Goal: Find contact information: Obtain details needed to contact an individual or organization

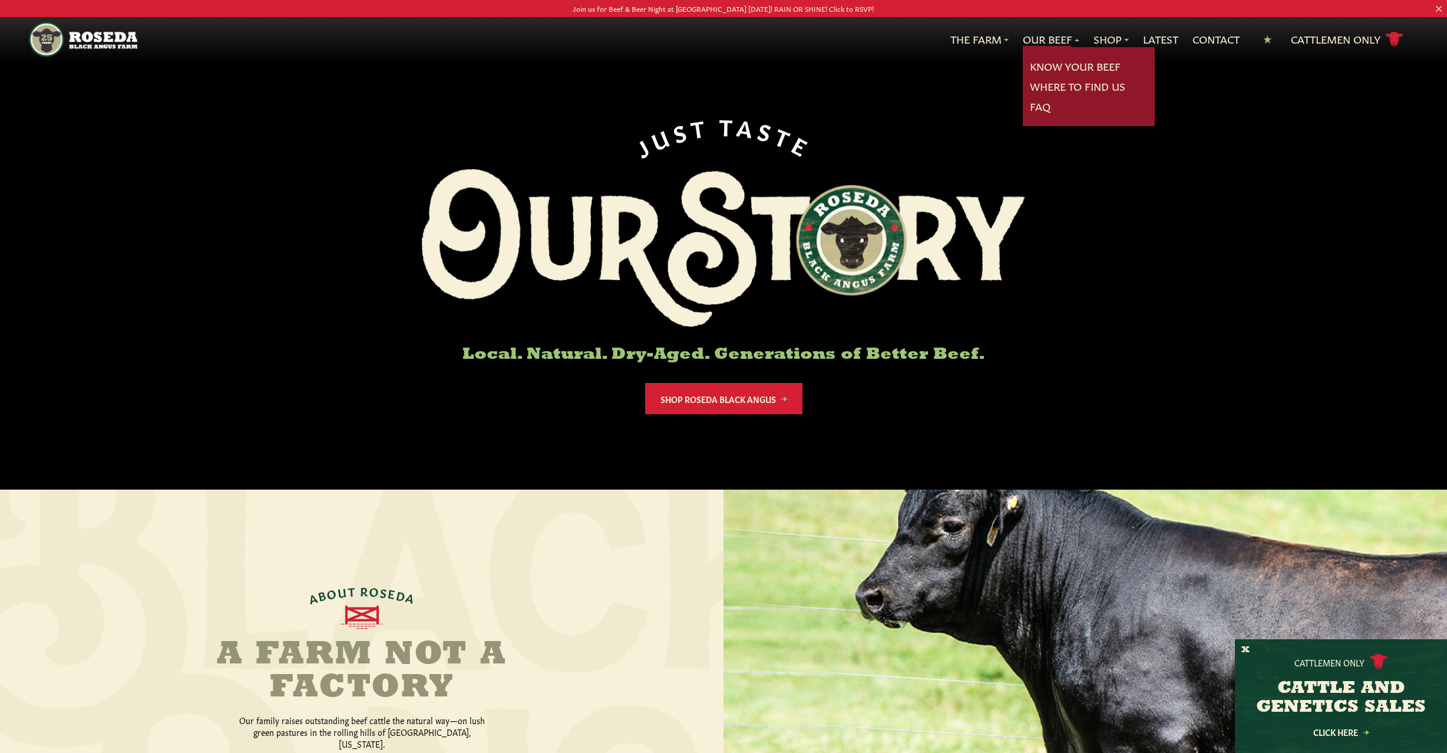
click at [1050, 42] on link "Our Beef" at bounding box center [1051, 39] width 57 height 15
click at [1052, 66] on link "Know Your Beef" at bounding box center [1075, 66] width 91 height 15
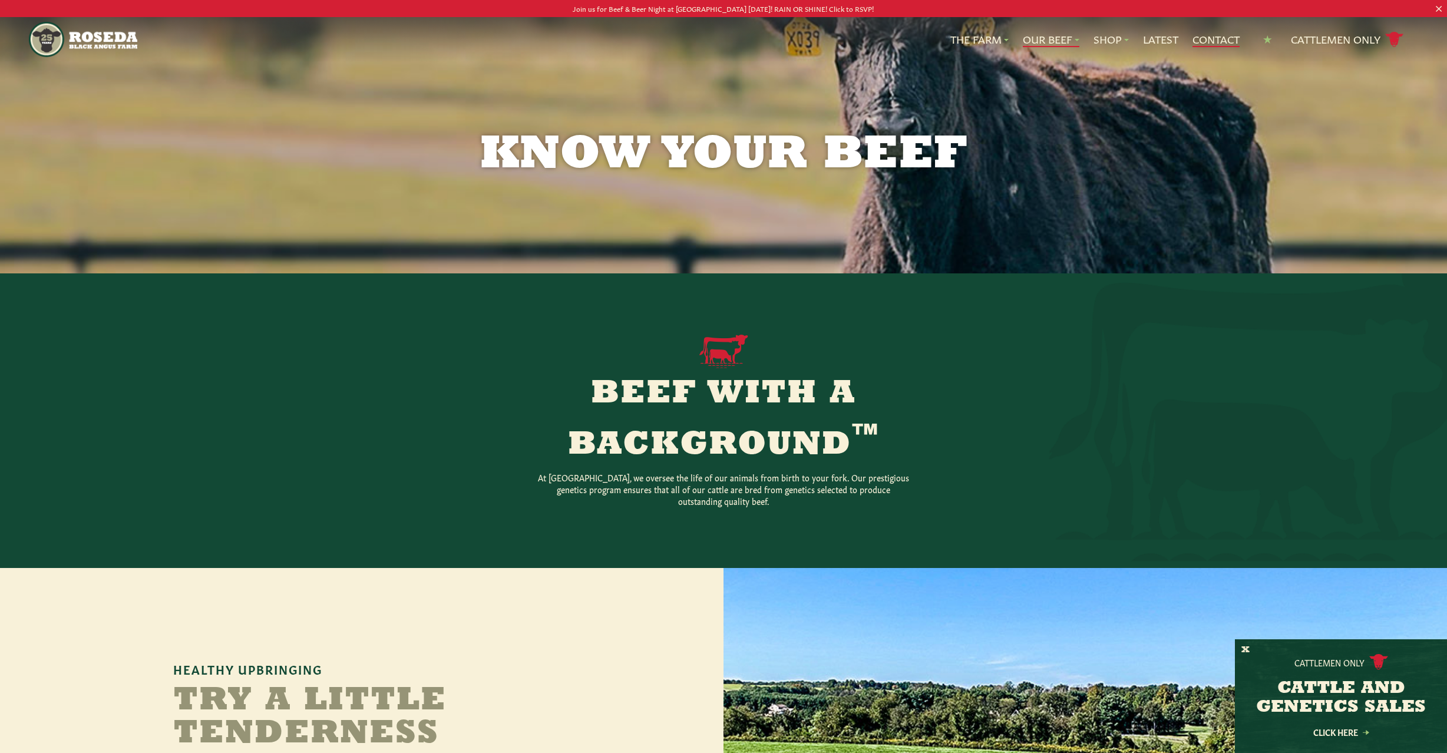
click at [1225, 37] on link "Contact" at bounding box center [1215, 39] width 47 height 15
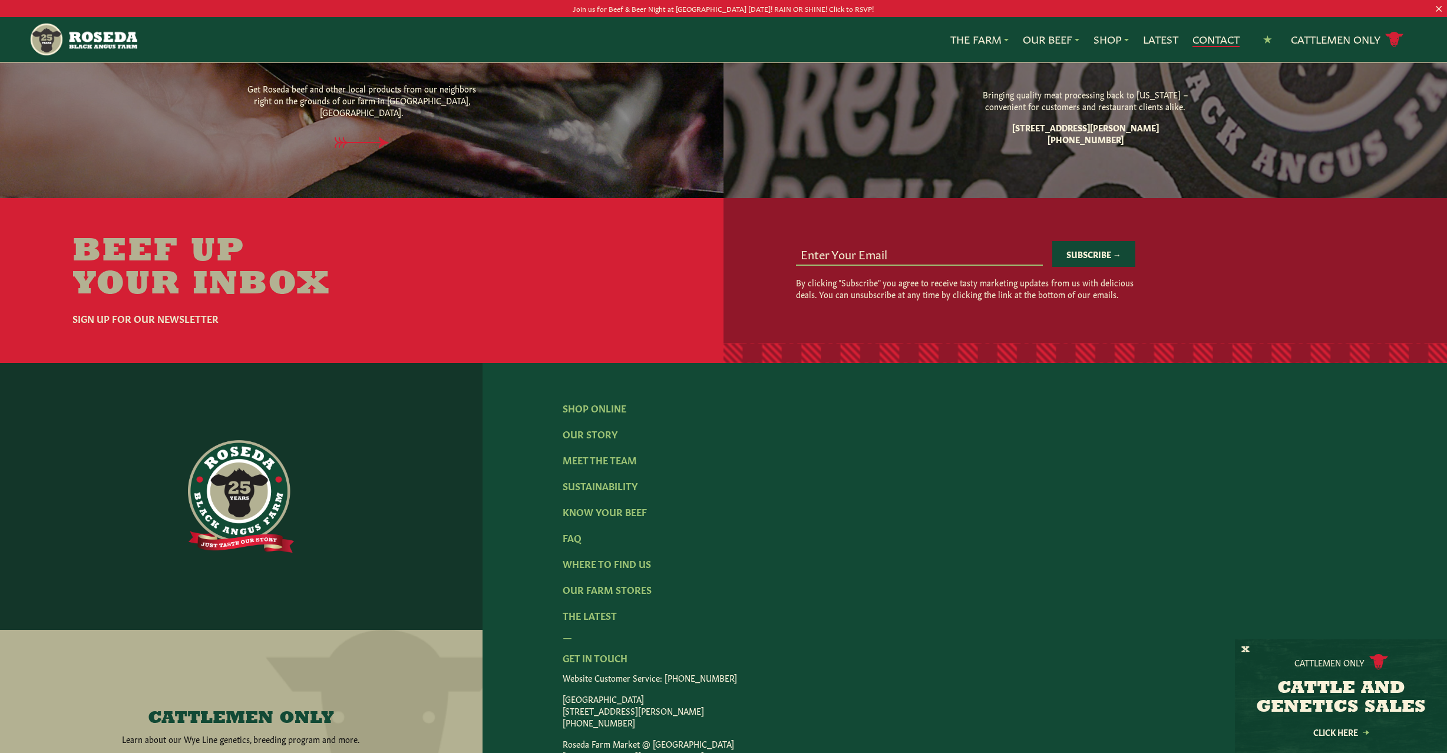
scroll to position [1023, 0]
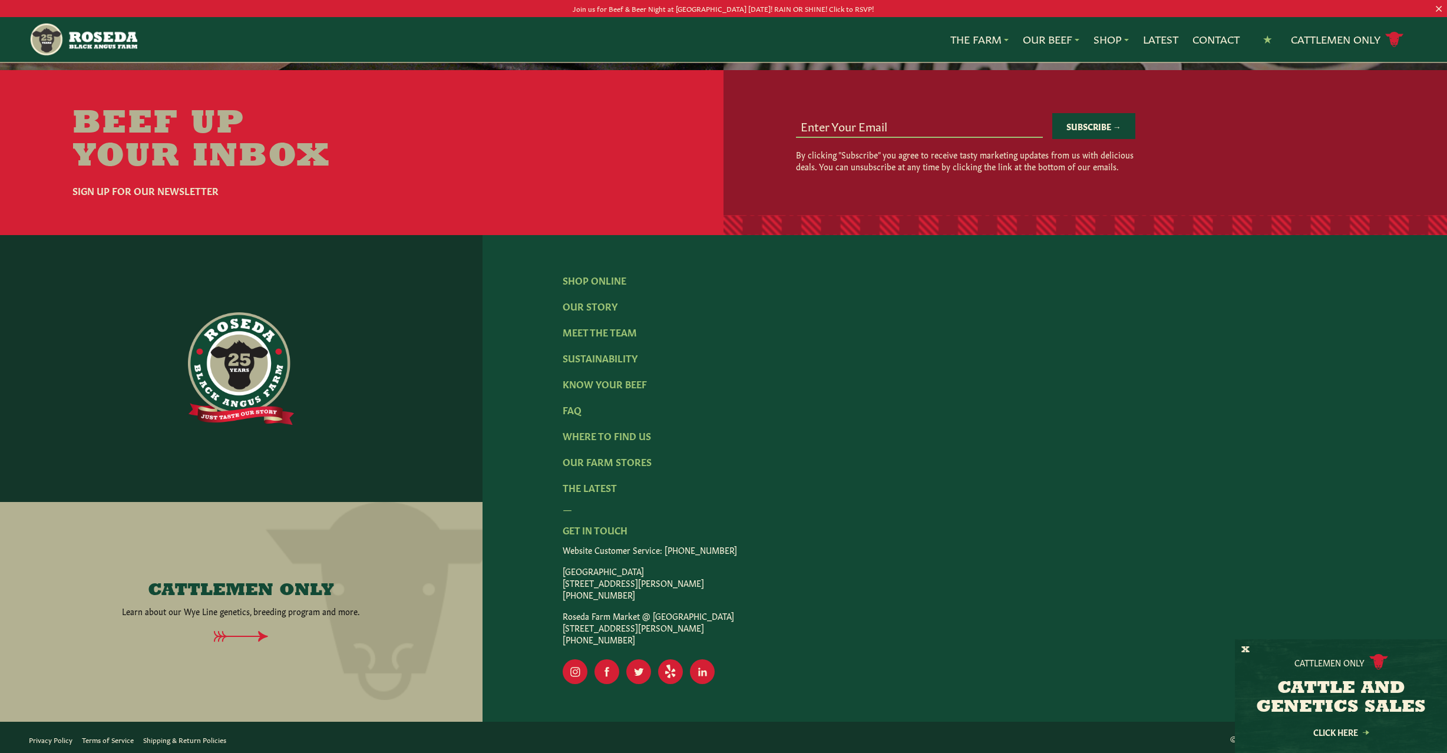
drag, startPoint x: 563, startPoint y: 579, endPoint x: 729, endPoint y: 586, distance: 165.7
click at [730, 585] on p "[GEOGRAPHIC_DATA] [STREET_ADDRESS][PERSON_NAME] [PHONE_NUMBER]" at bounding box center [965, 582] width 804 height 35
copy p "[STREET_ADDRESS][PERSON_NAME]"
click at [646, 431] on link "Where To Find Us" at bounding box center [607, 435] width 88 height 13
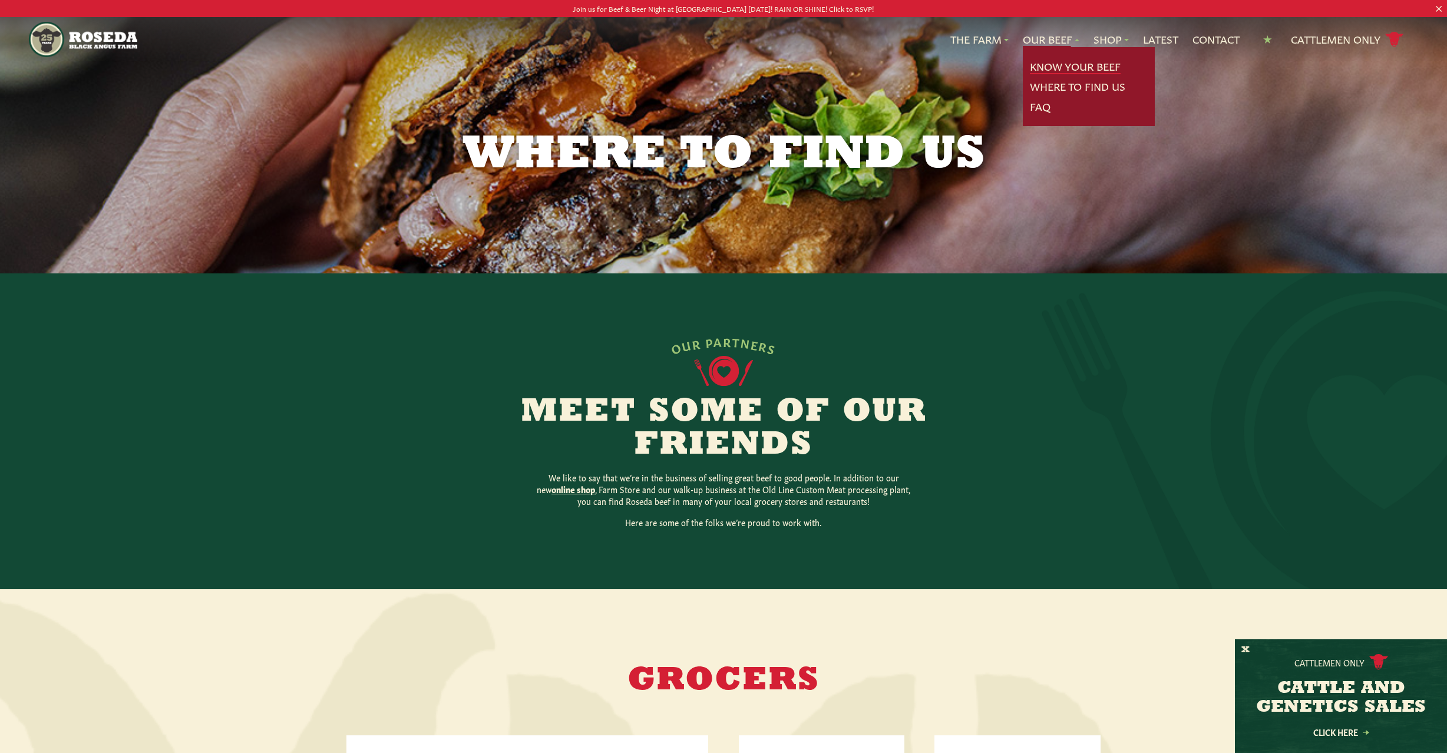
click at [1069, 65] on link "Know Your Beef" at bounding box center [1075, 66] width 91 height 15
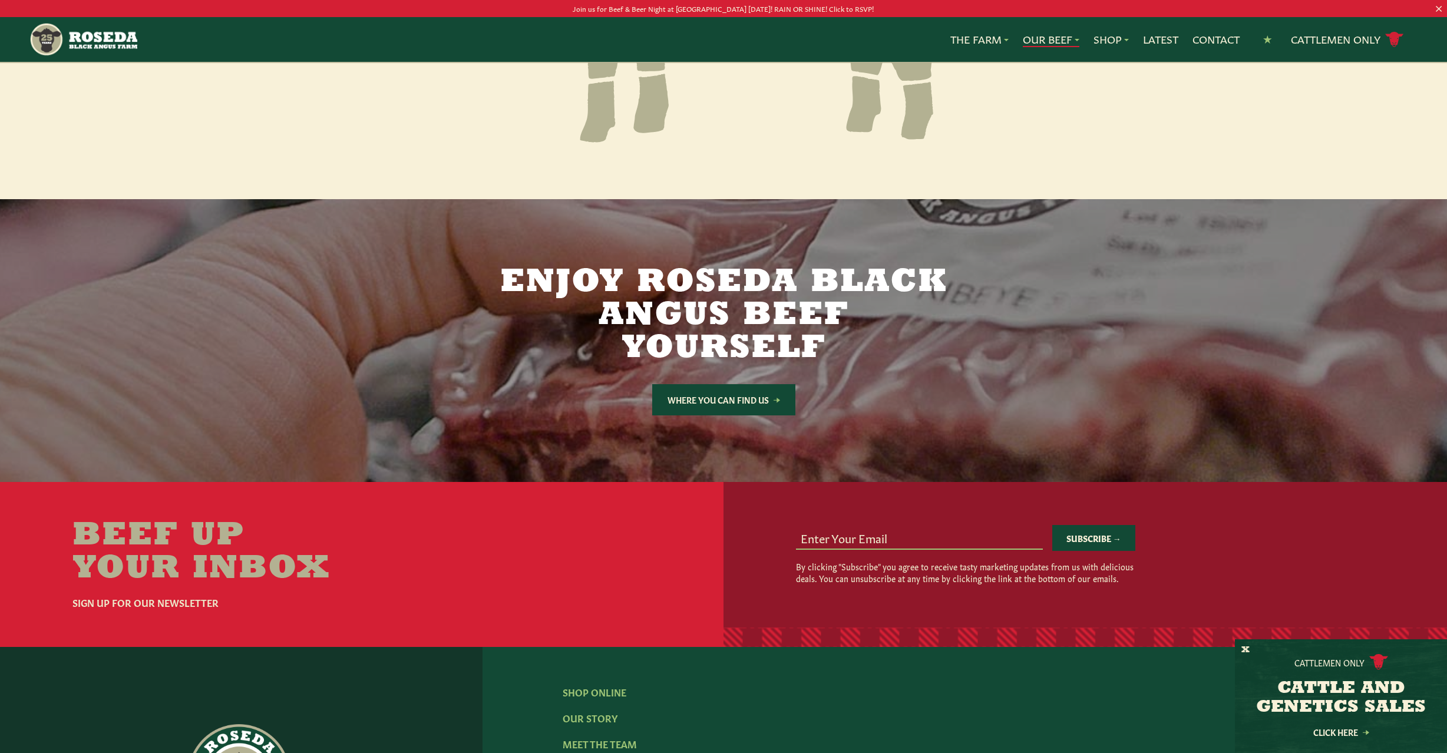
scroll to position [2299, 0]
